Goal: Task Accomplishment & Management: Complete application form

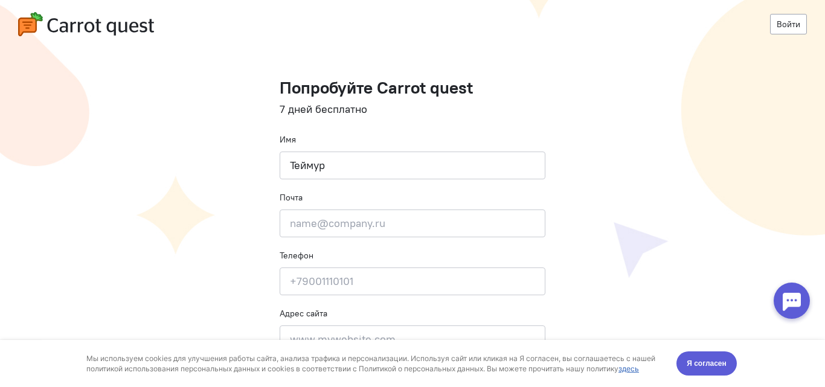
type input "Теймур"
click at [360, 212] on input "email" at bounding box center [412, 223] width 266 height 28
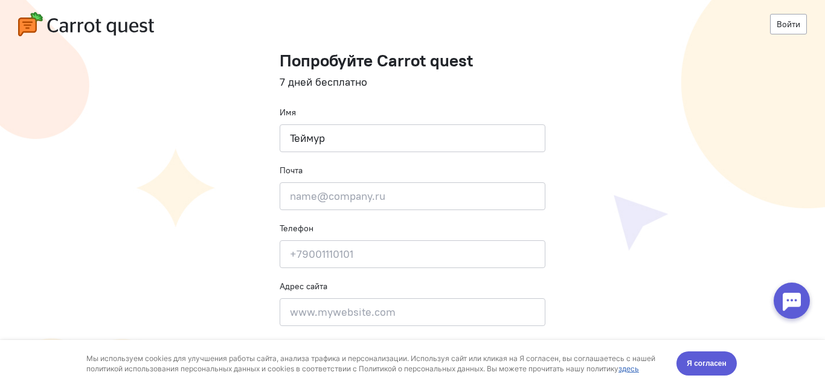
scroll to position [48, 0]
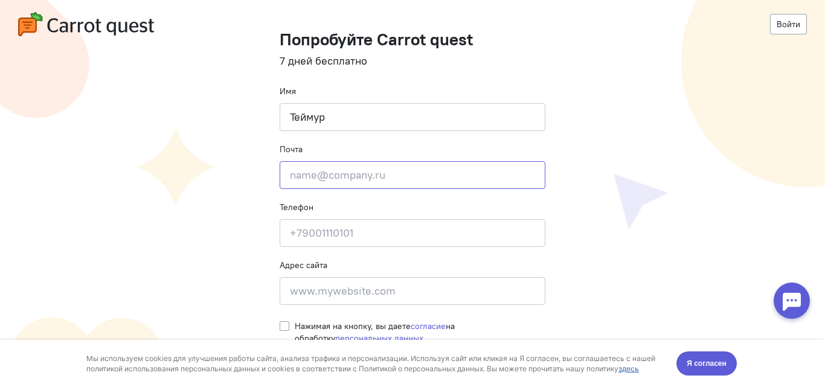
click at [340, 164] on input "email" at bounding box center [412, 175] width 266 height 28
click at [637, 257] on cq-registration "Войти Попробуйте Carrot quest 7 дней бесплатно Имя Теймур Почта Введите почту Т…" at bounding box center [412, 169] width 825 height 435
click at [432, 172] on input "email" at bounding box center [412, 175] width 266 height 28
type input "teymur.yumurta@gmail.com"
click at [381, 226] on input at bounding box center [412, 233] width 266 height 28
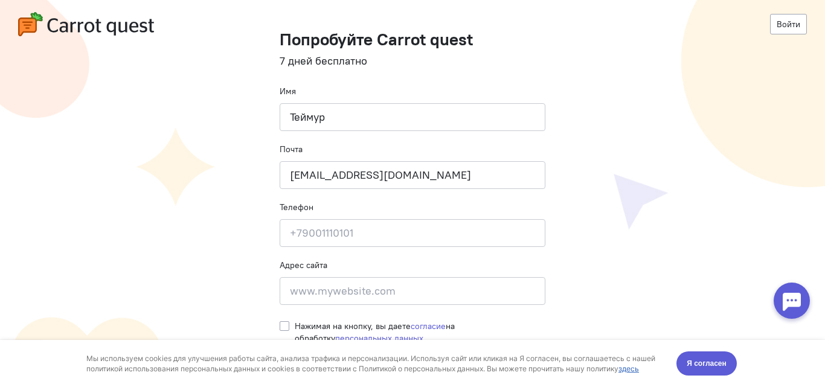
drag, startPoint x: 276, startPoint y: 327, endPoint x: 295, endPoint y: 299, distance: 33.3
click at [295, 327] on label "Нажимая на кнопку, вы даете согласие на обработку персональных данных" at bounding box center [420, 332] width 250 height 24
click at [279, 327] on input "Нажимая на кнопку, вы даете согласие на обработку персональных данных" at bounding box center [284, 325] width 10 height 11
checkbox input "true"
click at [362, 234] on input at bounding box center [412, 233] width 266 height 28
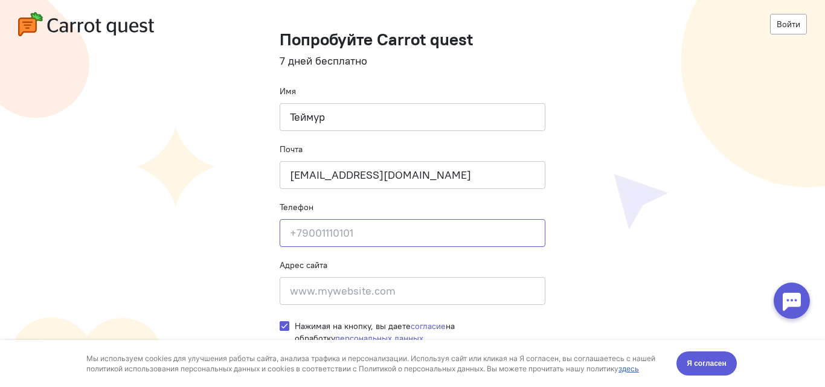
type input "="
click at [330, 230] on input "+994502202" at bounding box center [412, 233] width 266 height 28
click at [366, 231] on input "+994503202" at bounding box center [412, 233] width 266 height 28
type input "+994503202812"
click at [350, 301] on input at bounding box center [412, 291] width 266 height 28
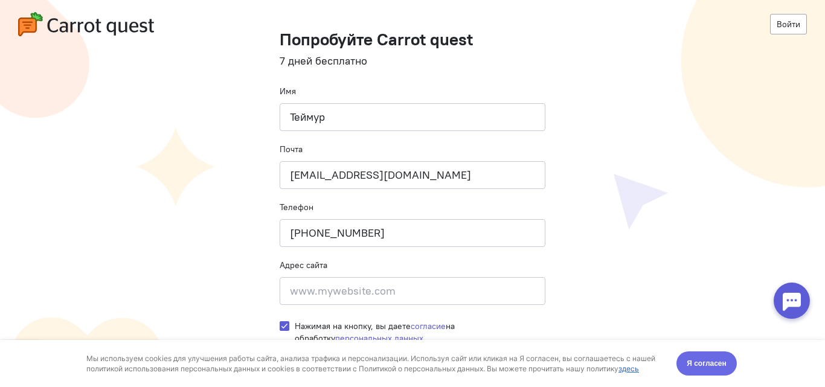
click at [716, 367] on span "Я согласен" at bounding box center [706, 363] width 40 height 12
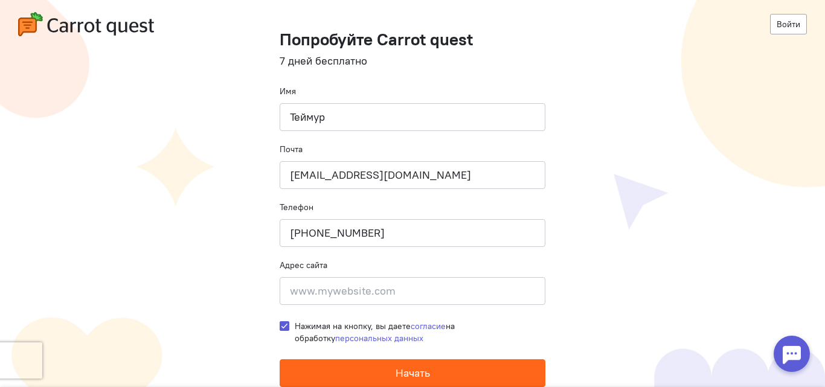
click at [458, 375] on button "Начать" at bounding box center [412, 373] width 266 height 28
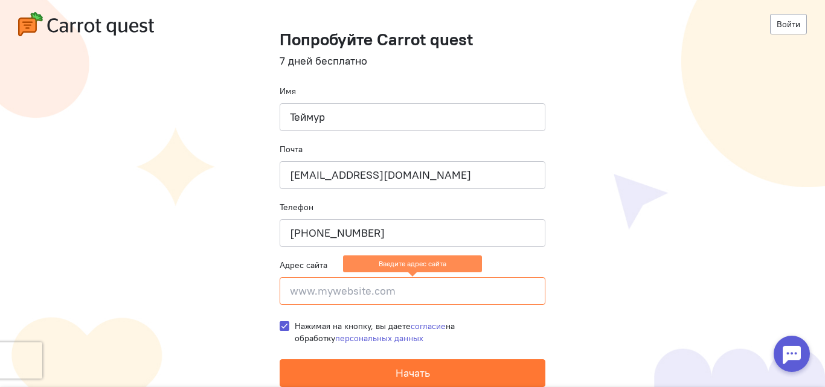
click at [371, 296] on input at bounding box center [412, 291] width 266 height 28
type input "w"
paste input "https://web.whatsapp.com/"
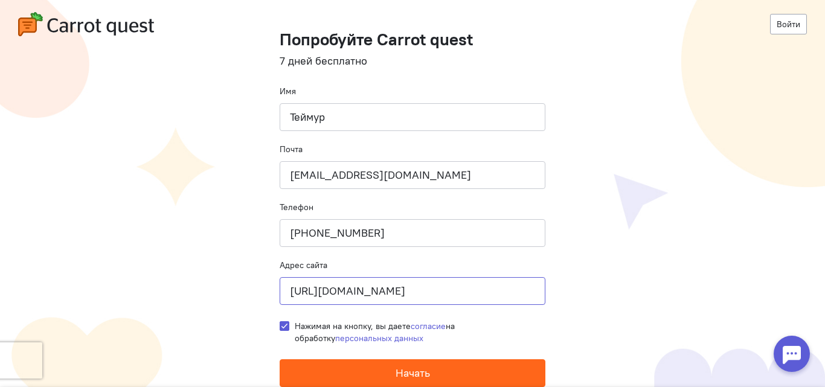
type input "https://web.whatsapp.com/"
click at [372, 373] on button "Начать" at bounding box center [412, 373] width 266 height 28
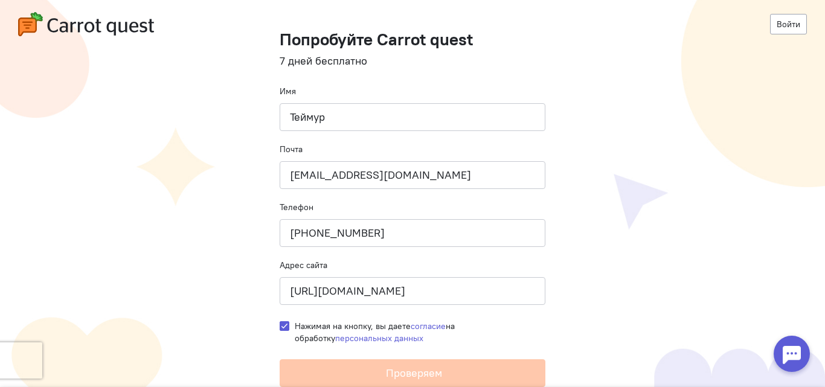
scroll to position [0, 0]
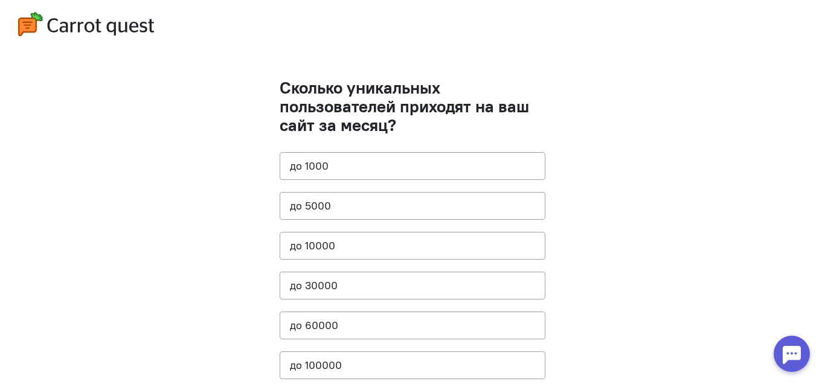
click at [215, 92] on cq-questions "Сколько уникальных пользователей приходят на ваш сайт за месяц? до [DATE] до 50…" at bounding box center [412, 242] width 825 height 485
click at [328, 289] on button "до 30000" at bounding box center [412, 286] width 266 height 28
